Goal: Information Seeking & Learning: Learn about a topic

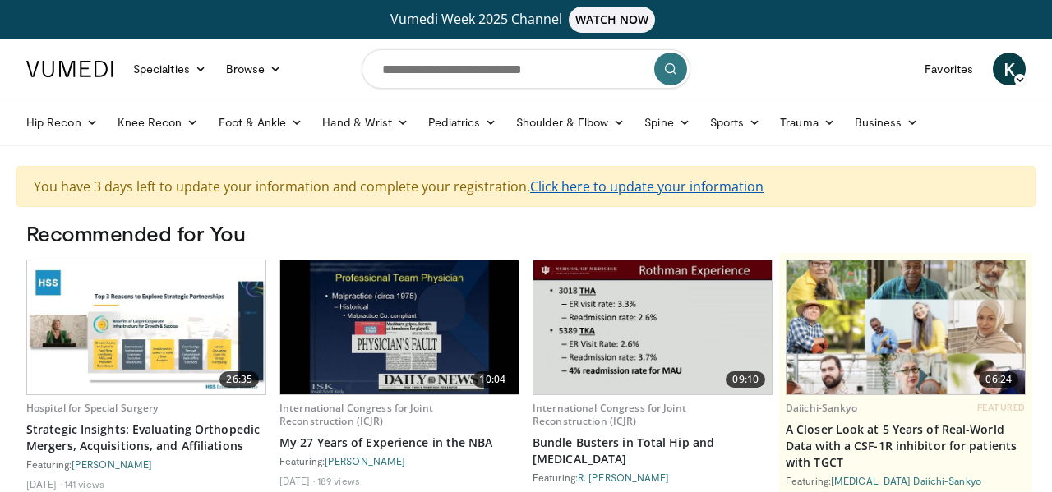
click at [596, 188] on link "Click here to update your information" at bounding box center [646, 187] width 233 height 18
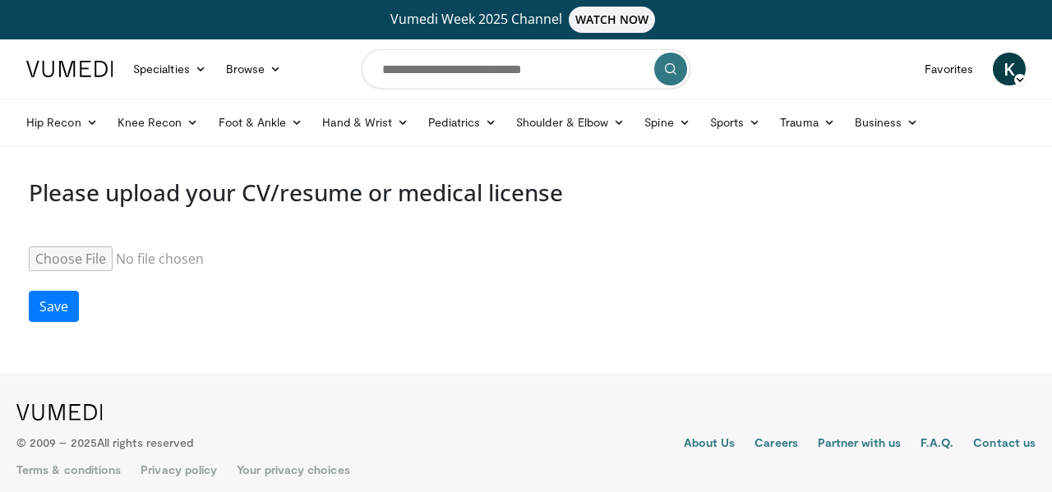
click at [64, 258] on input "Resume" at bounding box center [154, 259] width 251 height 25
type input "**********"
click at [62, 297] on button "Save" at bounding box center [54, 306] width 50 height 31
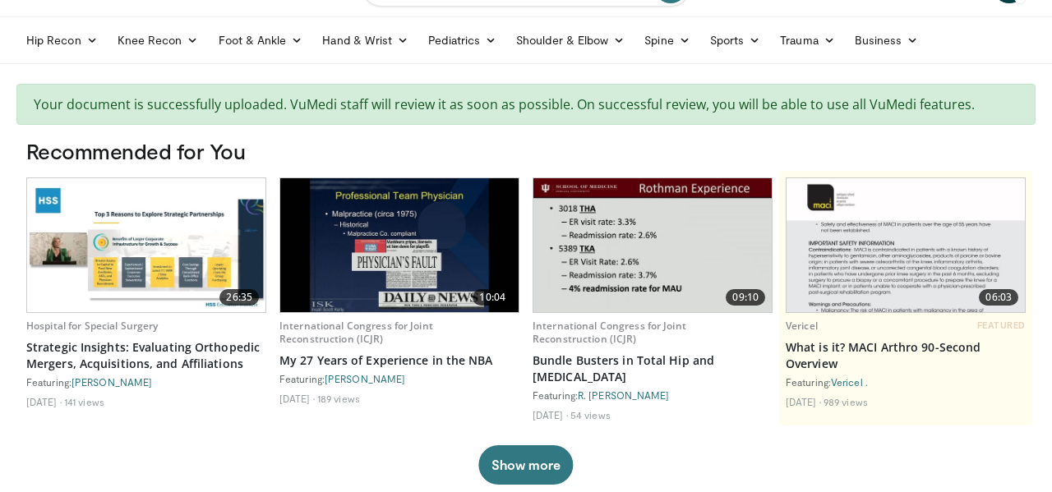
scroll to position [81, 0]
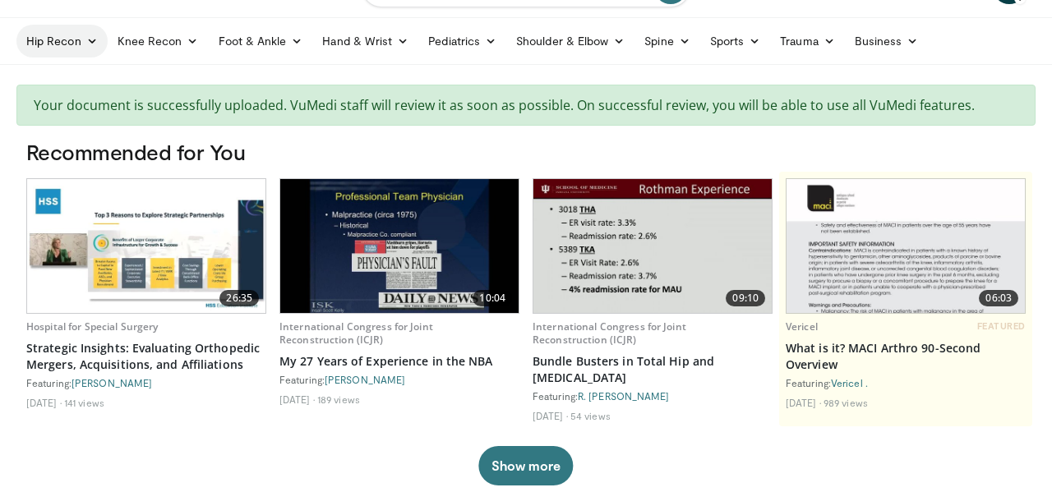
click at [75, 35] on link "Hip Recon" at bounding box center [61, 41] width 91 height 33
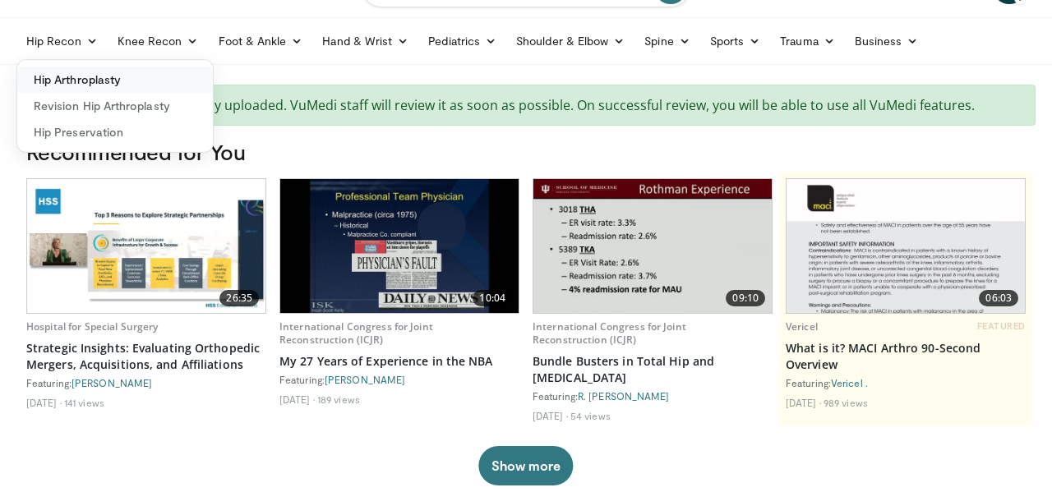
click at [113, 77] on link "Hip Arthroplasty" at bounding box center [115, 80] width 196 height 26
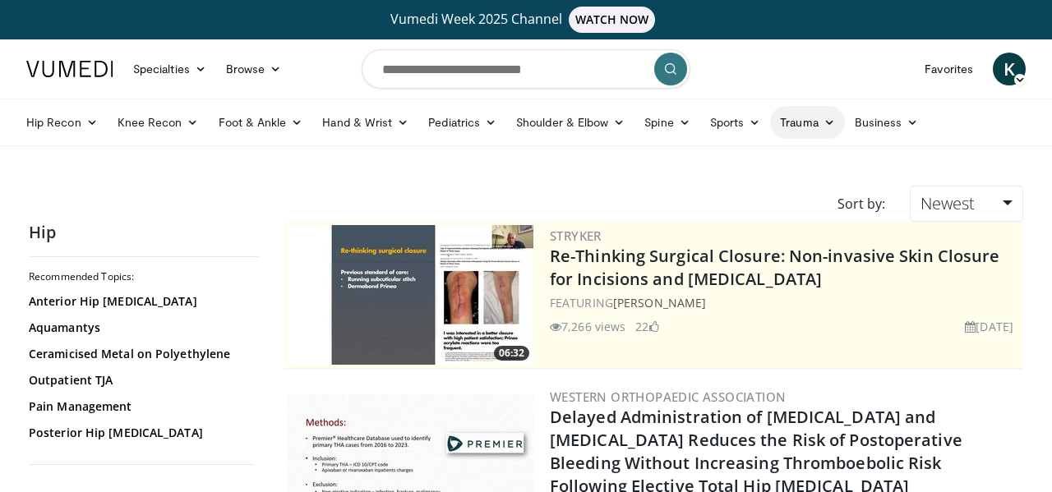
click at [835, 122] on icon at bounding box center [829, 123] width 12 height 12
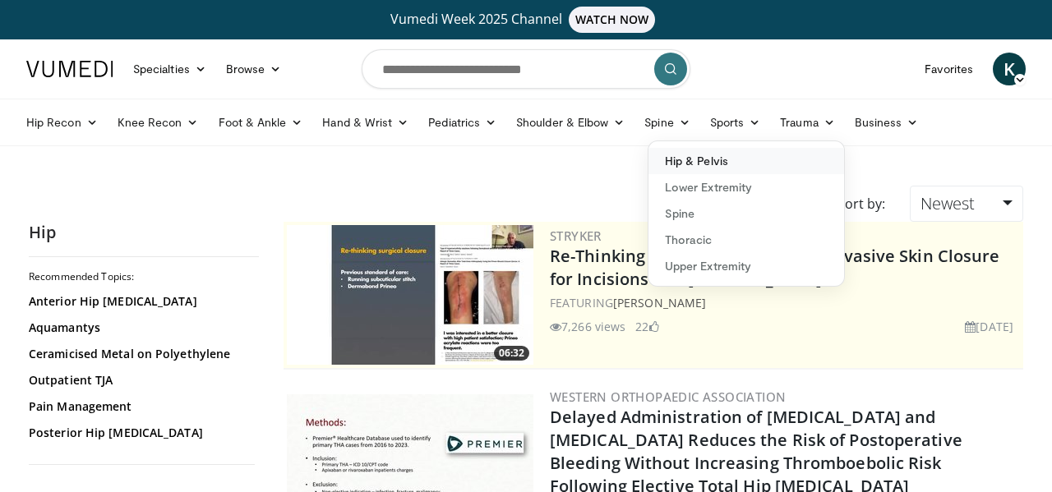
click at [772, 153] on link "Hip & Pelvis" at bounding box center [746, 161] width 196 height 26
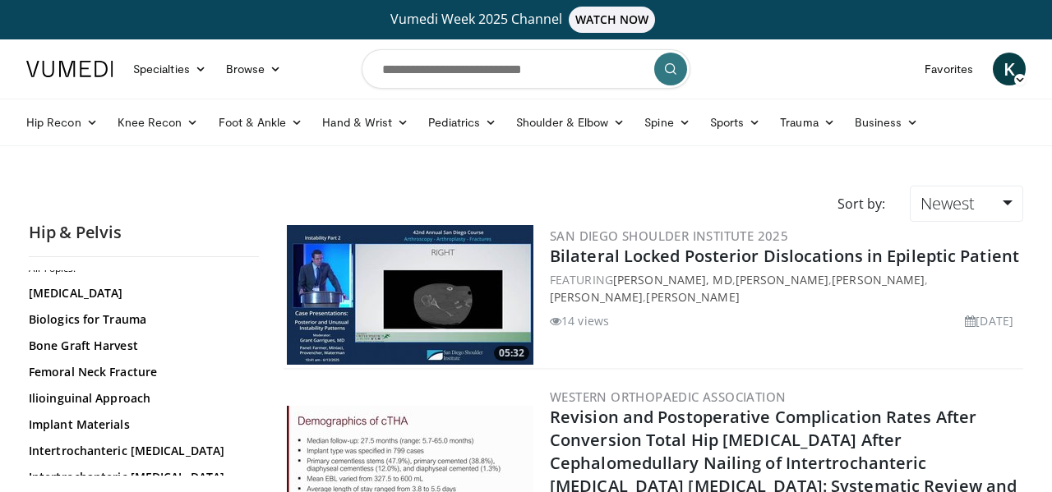
scroll to position [53, 0]
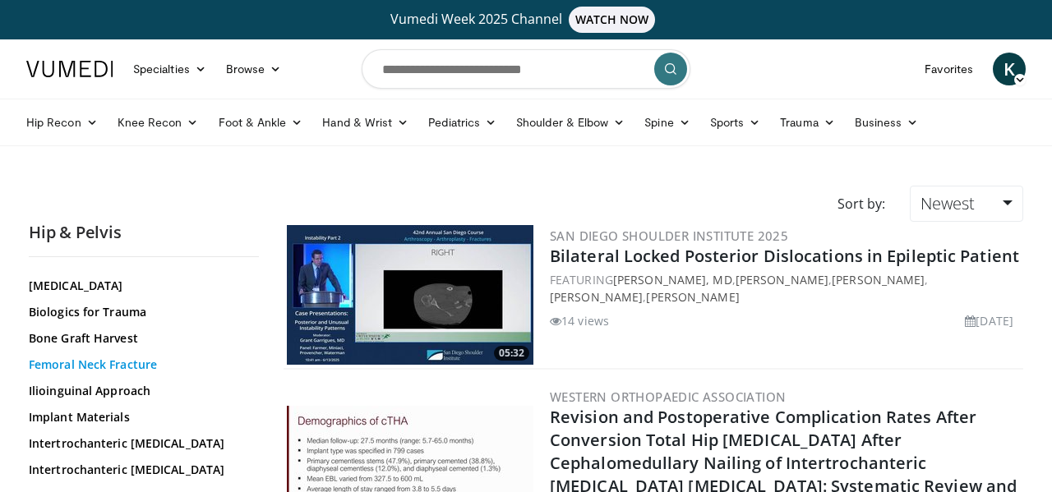
click at [169, 363] on link "Femoral Neck Fracture" at bounding box center [140, 365] width 222 height 16
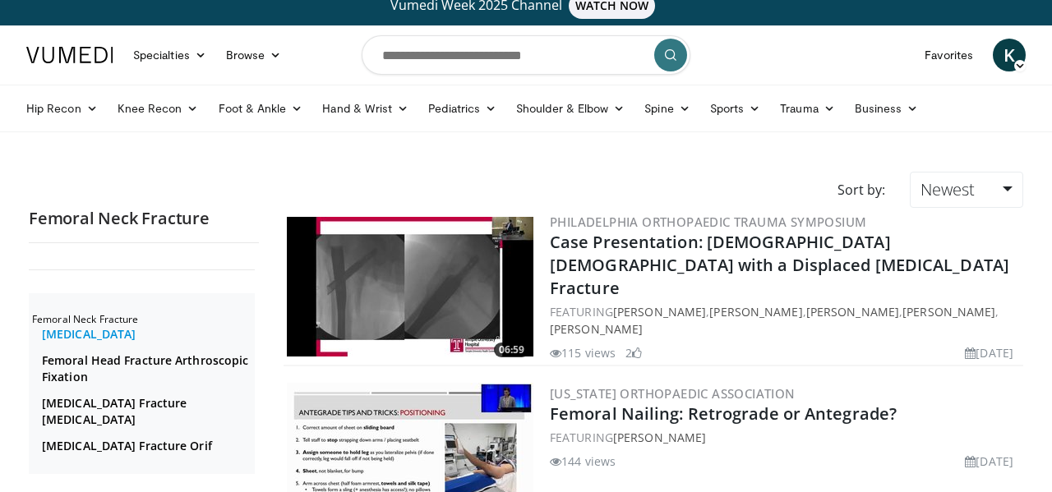
scroll to position [1, 0]
click at [168, 403] on link "[MEDICAL_DATA] Fracture [MEDICAL_DATA]" at bounding box center [146, 410] width 209 height 33
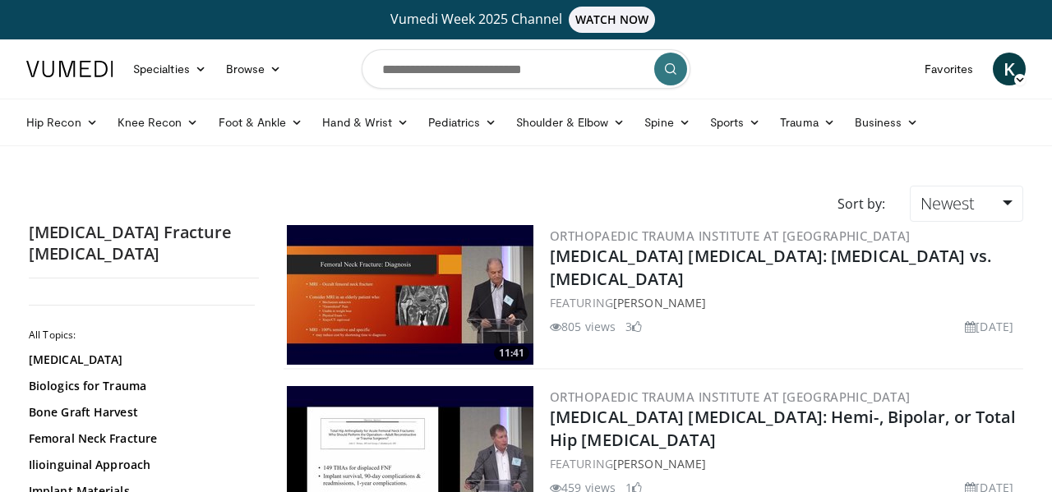
scroll to position [69, 0]
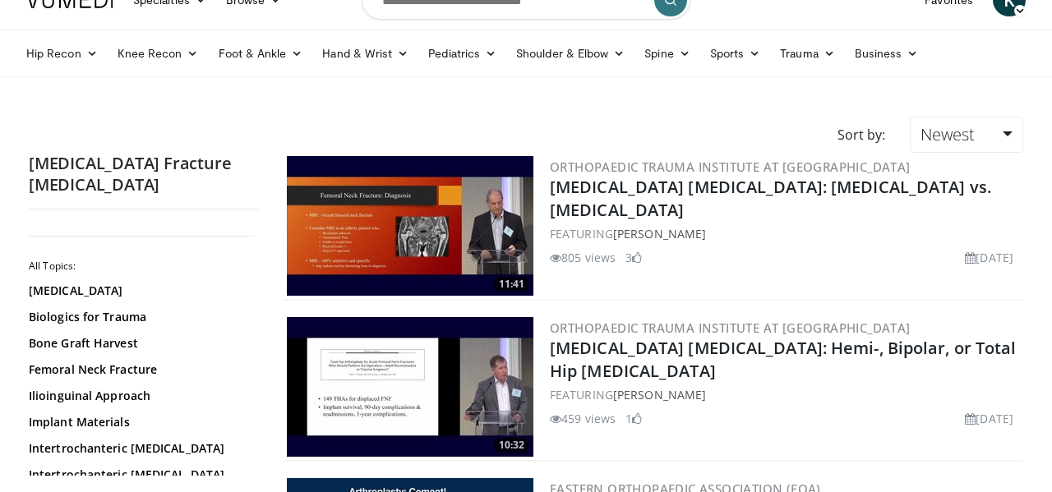
click at [413, 345] on img at bounding box center [410, 387] width 247 height 140
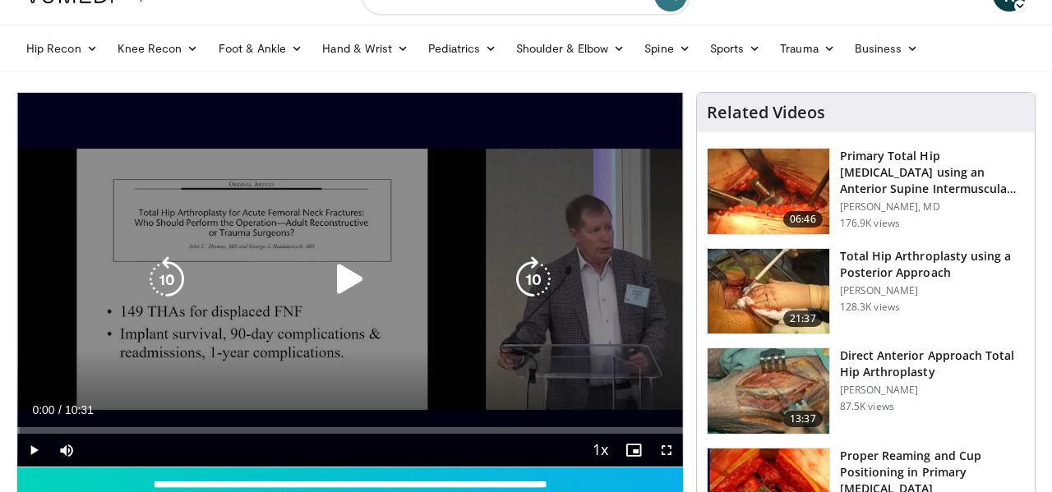
scroll to position [75, 0]
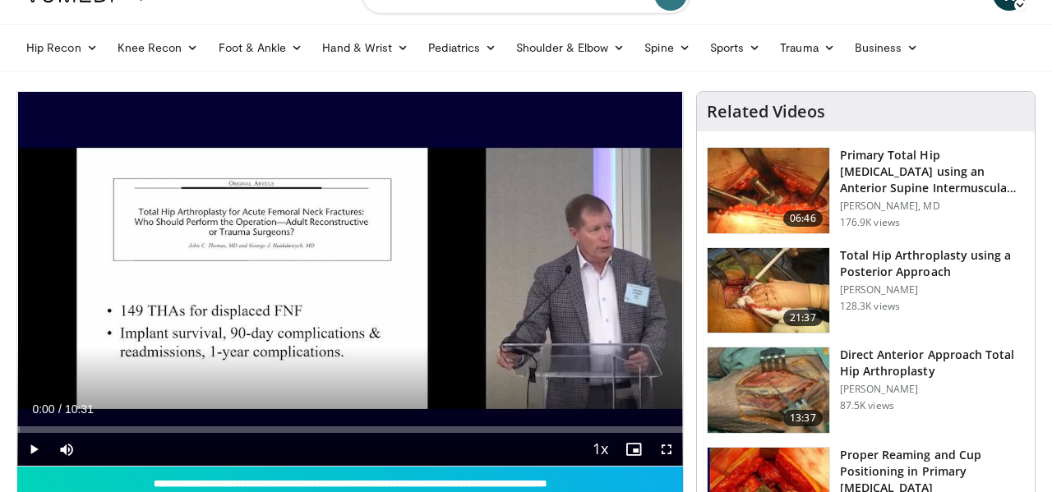
click at [669, 450] on span "Video Player" at bounding box center [666, 449] width 33 height 33
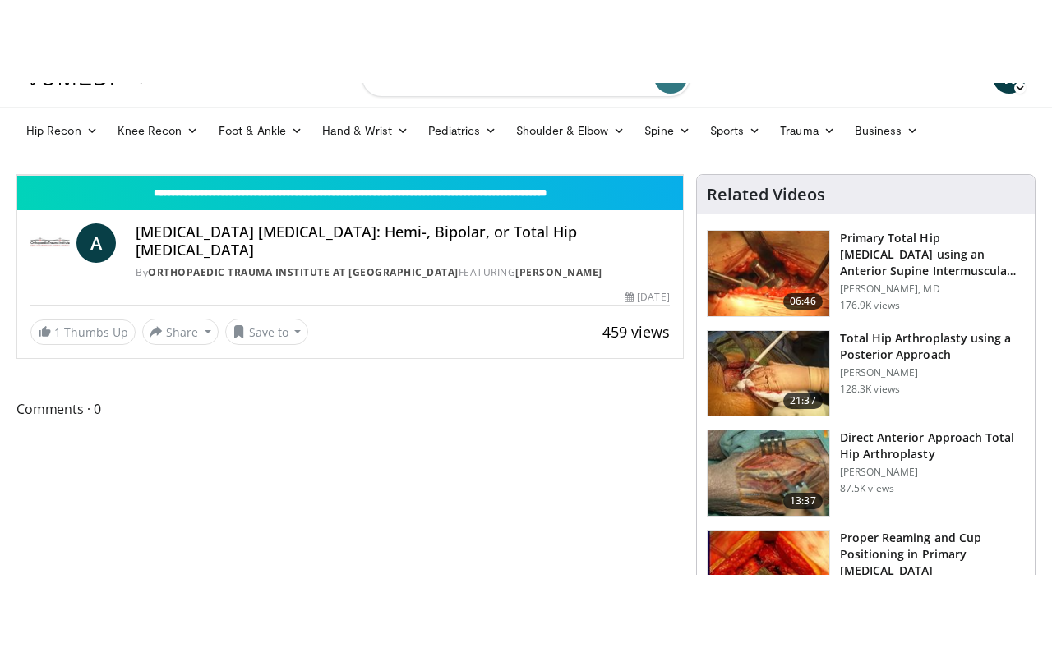
scroll to position [0, 0]
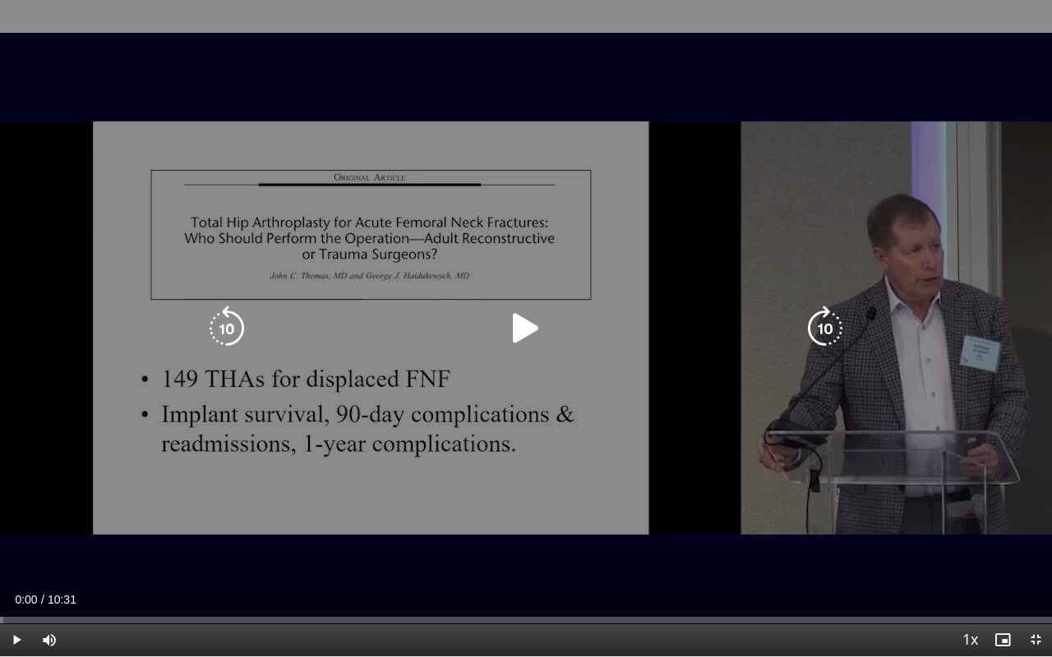
click at [513, 314] on icon "Video Player" at bounding box center [526, 329] width 46 height 46
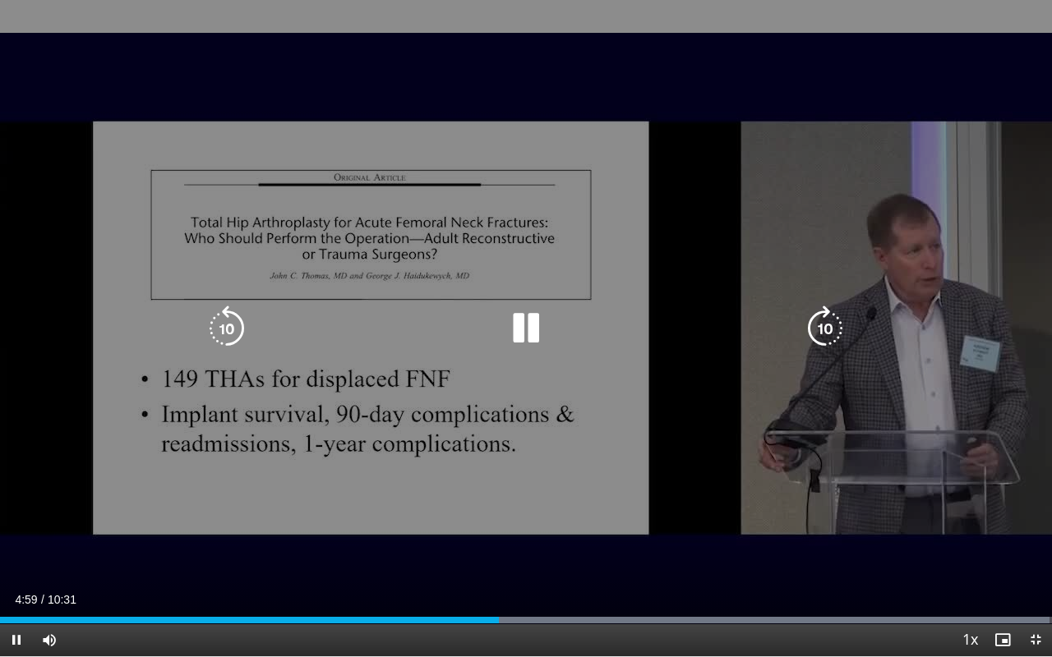
click at [233, 330] on icon "Video Player" at bounding box center [227, 329] width 46 height 46
click at [227, 327] on icon "Video Player" at bounding box center [227, 329] width 46 height 46
click at [228, 328] on icon "Video Player" at bounding box center [227, 329] width 46 height 46
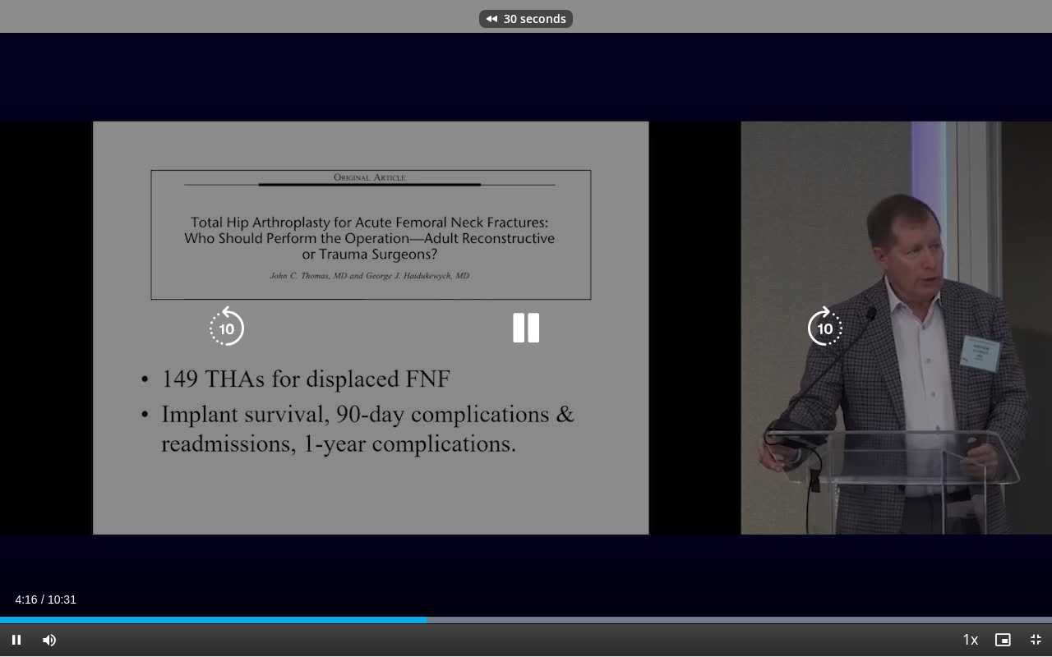
click at [30, 460] on div "30 seconds Tap to unmute" at bounding box center [526, 328] width 1052 height 657
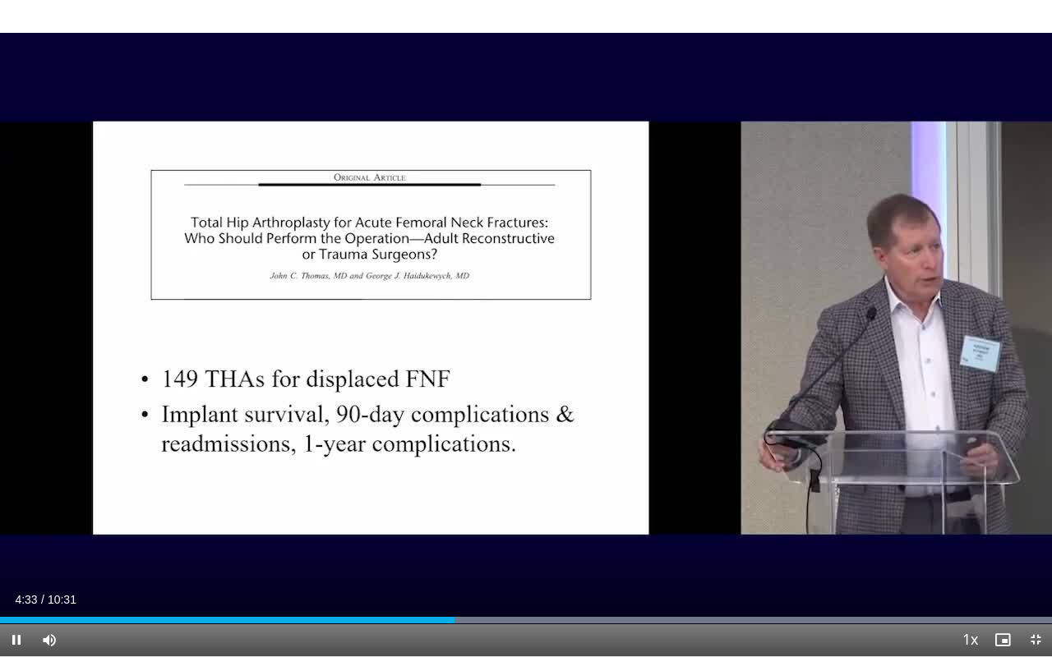
click at [447, 491] on div "Current Time 4:33 / Duration 10:31 Pause Skip Backward Skip Forward Mute Loaded…" at bounding box center [526, 640] width 1052 height 33
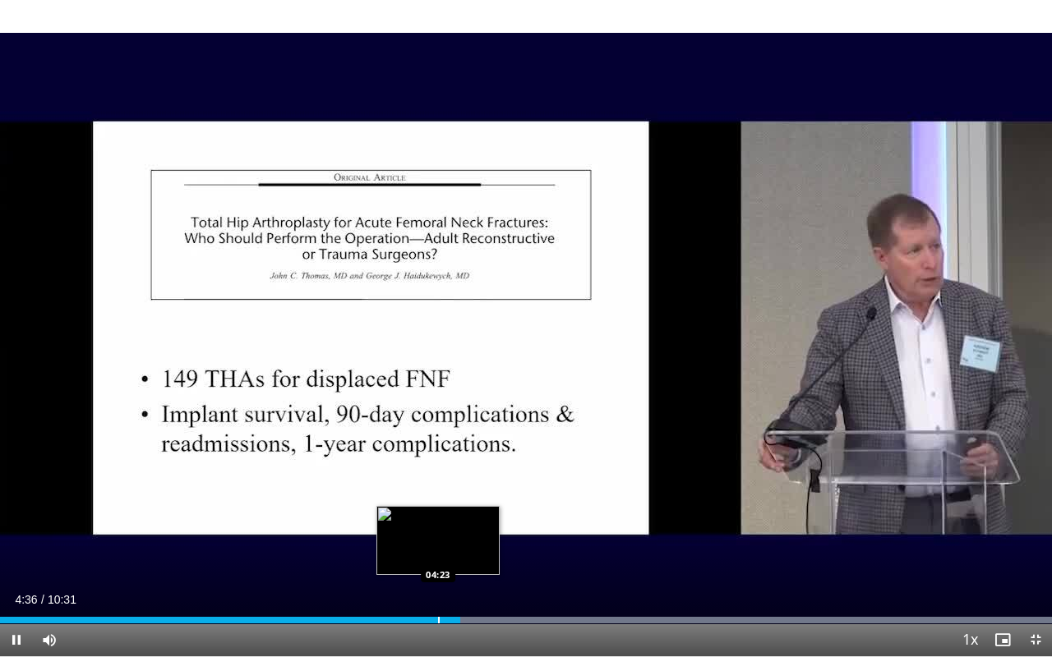
click at [438, 491] on div "Progress Bar" at bounding box center [439, 620] width 2 height 7
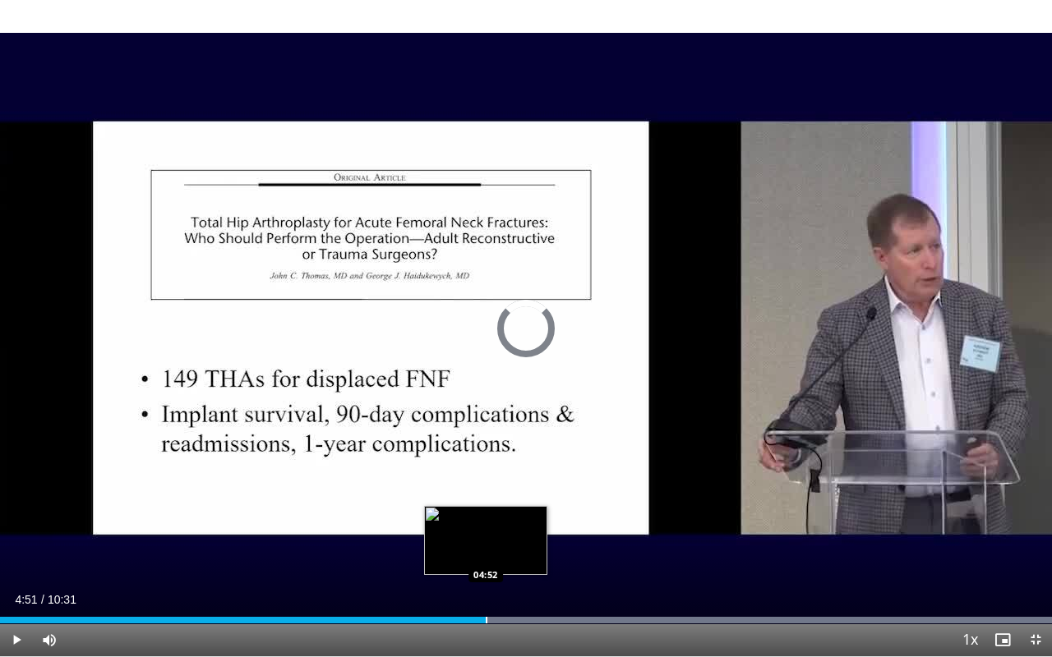
click at [486, 491] on div "Progress Bar" at bounding box center [487, 620] width 2 height 7
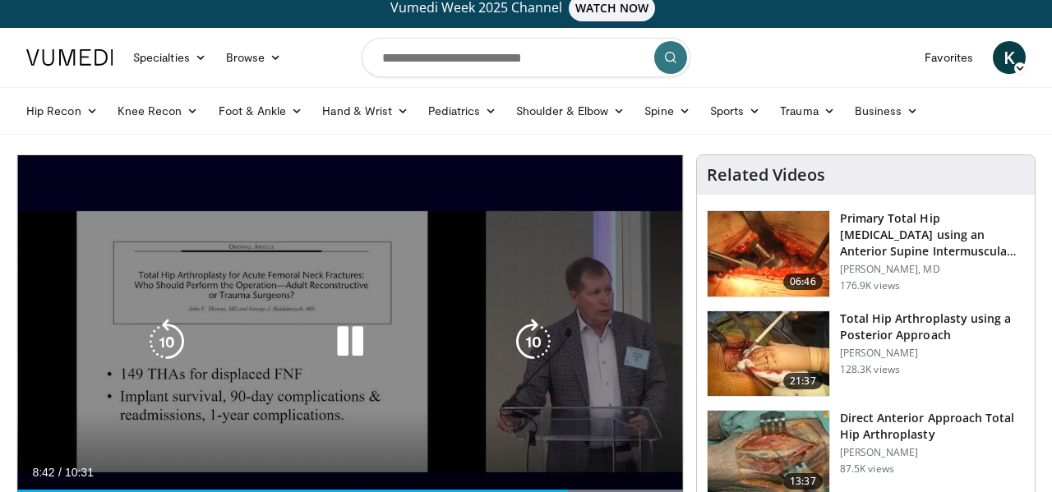
scroll to position [5, 0]
